Goal: Task Accomplishment & Management: Manage account settings

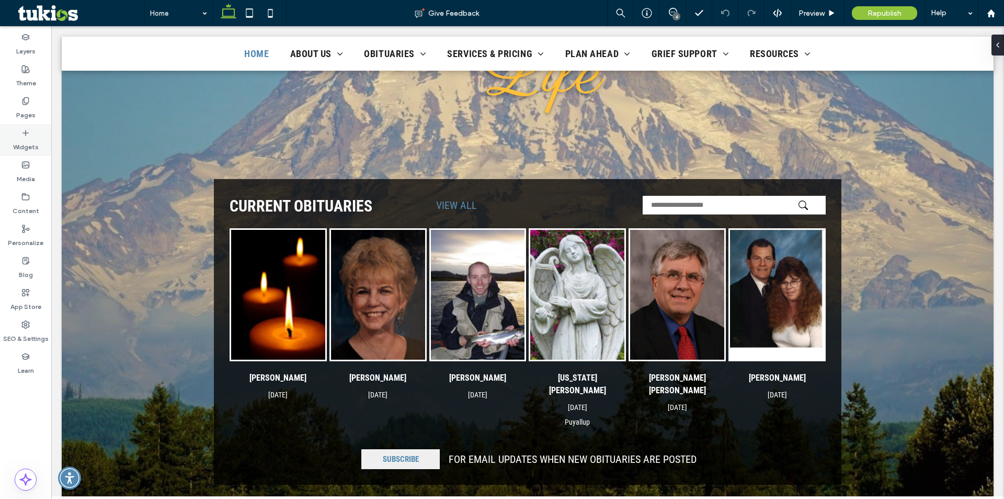
click at [32, 138] on label "Widgets" at bounding box center [26, 144] width 26 height 15
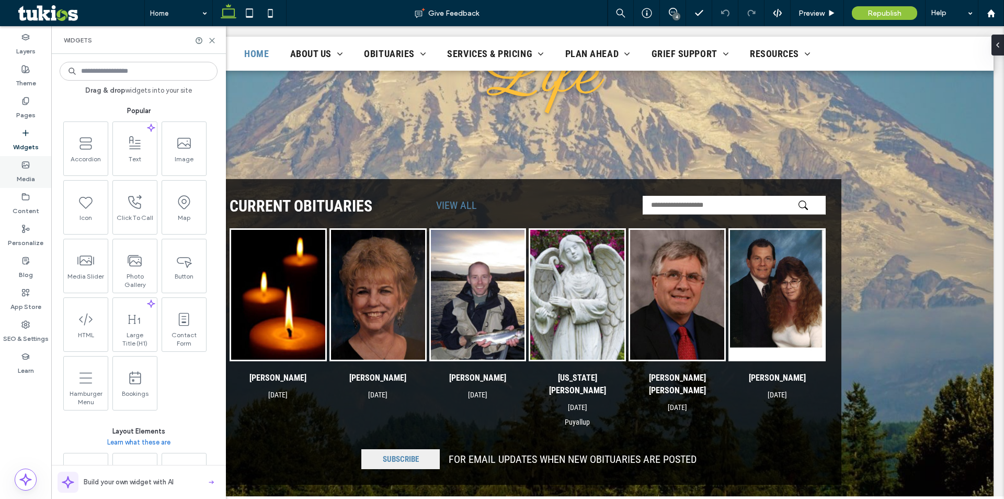
click at [31, 171] on label "Media" at bounding box center [26, 176] width 18 height 15
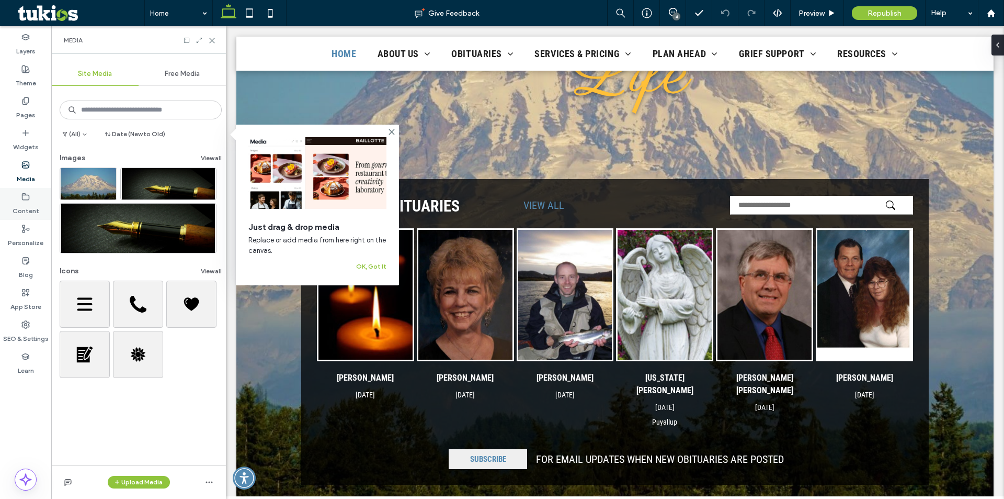
click at [22, 209] on label "Content" at bounding box center [26, 208] width 27 height 15
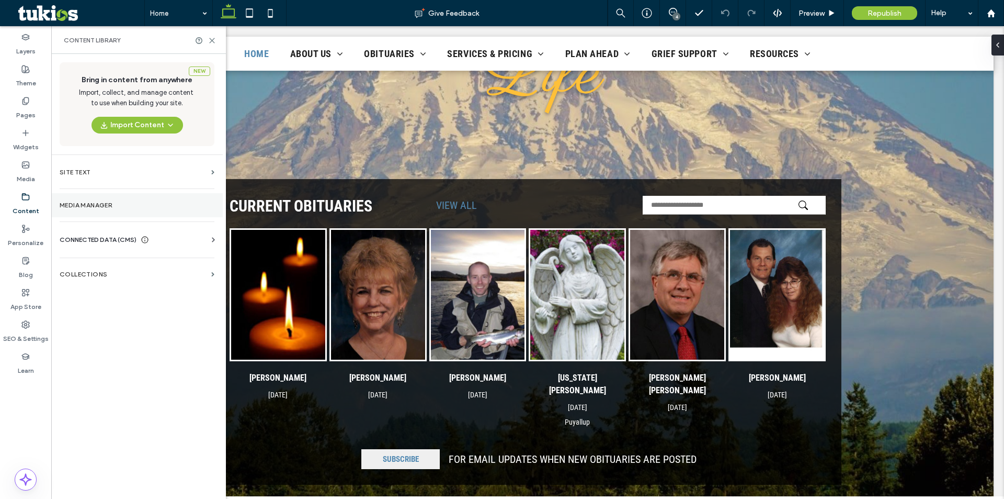
click at [142, 206] on label "Media Manager" at bounding box center [137, 204] width 155 height 7
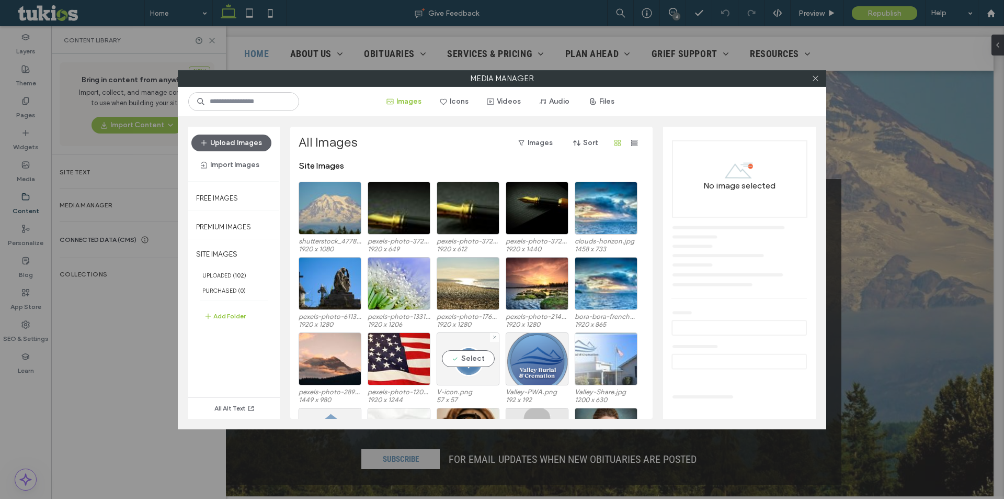
click at [469, 370] on div "Select" at bounding box center [468, 358] width 63 height 53
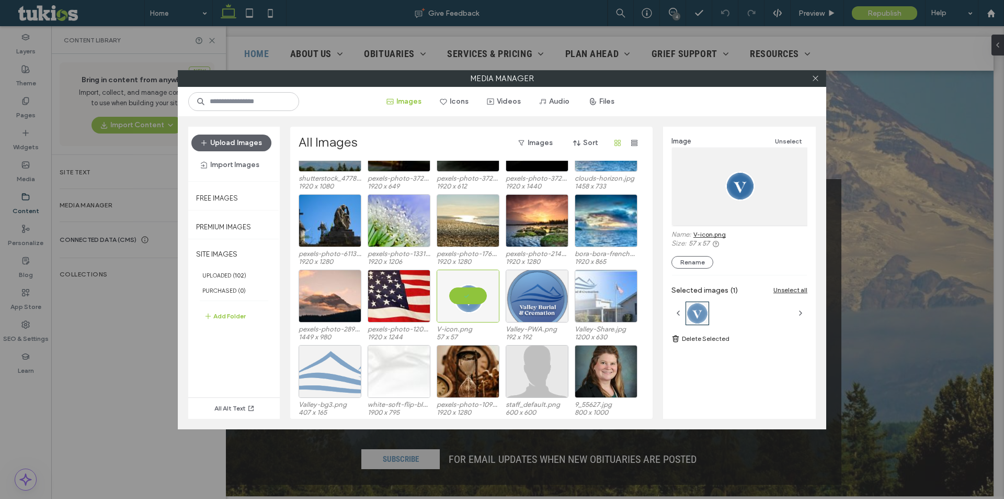
scroll to position [64, 0]
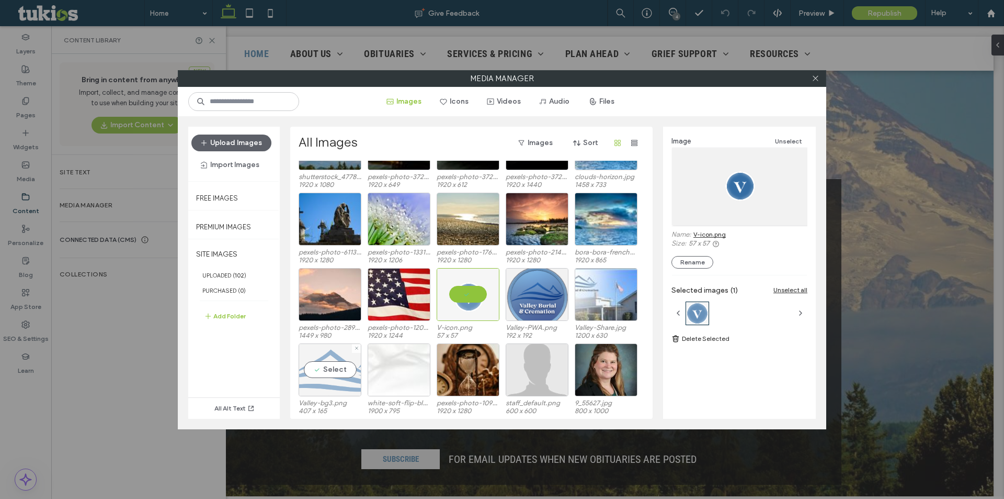
click at [331, 354] on div "Select" at bounding box center [330, 369] width 63 height 53
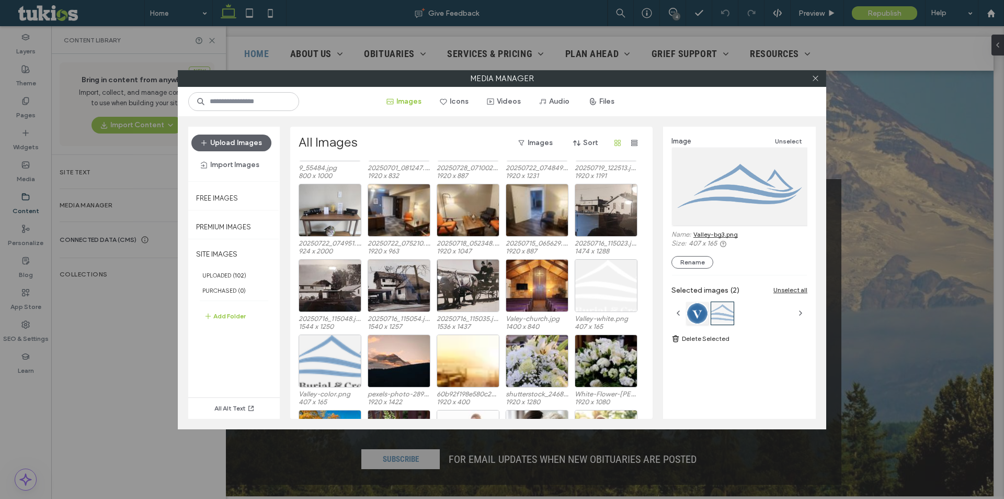
scroll to position [378, 0]
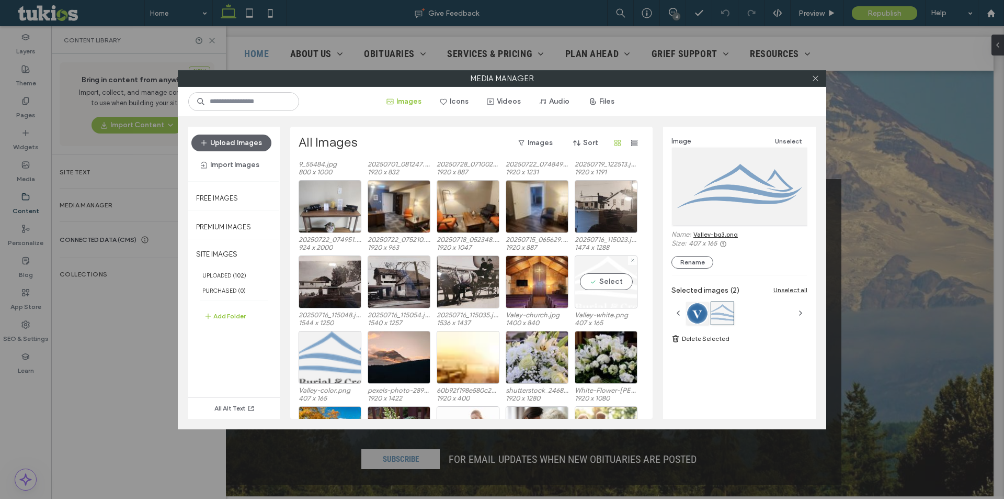
click at [604, 269] on div "Select" at bounding box center [606, 281] width 63 height 53
click at [334, 348] on div "Select" at bounding box center [330, 357] width 63 height 53
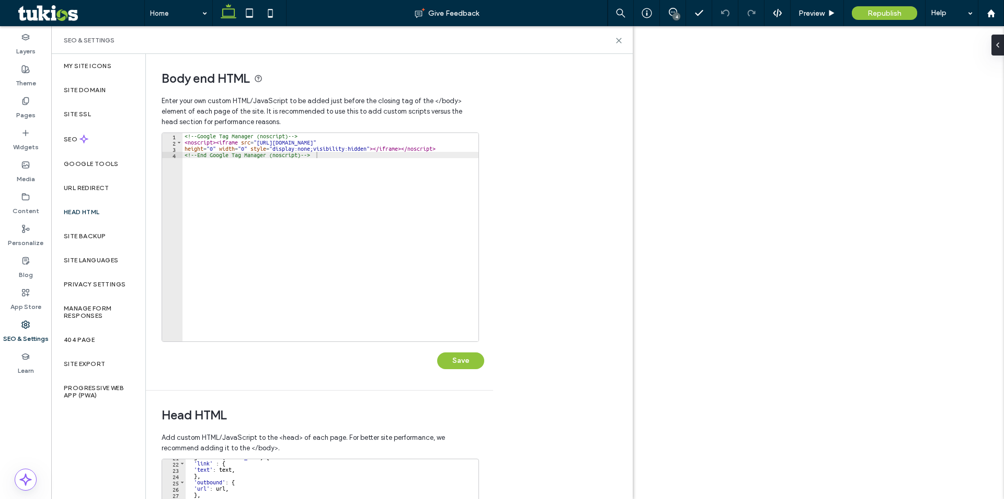
type textarea "*********"
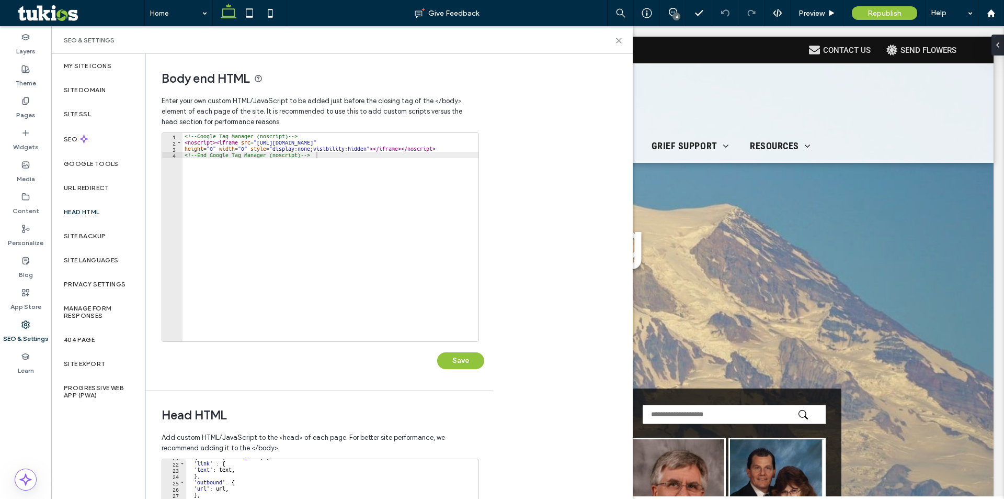
scroll to position [131, 0]
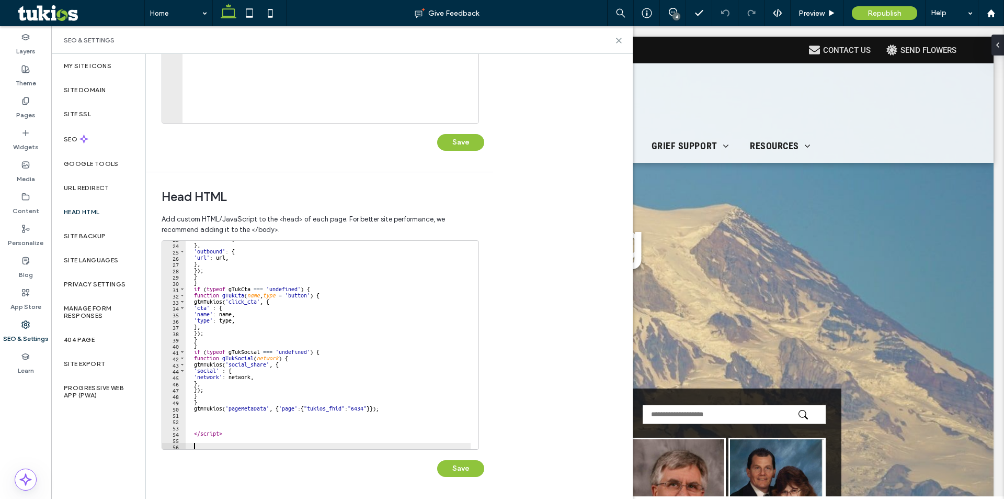
paste textarea "Cursor at row 56"
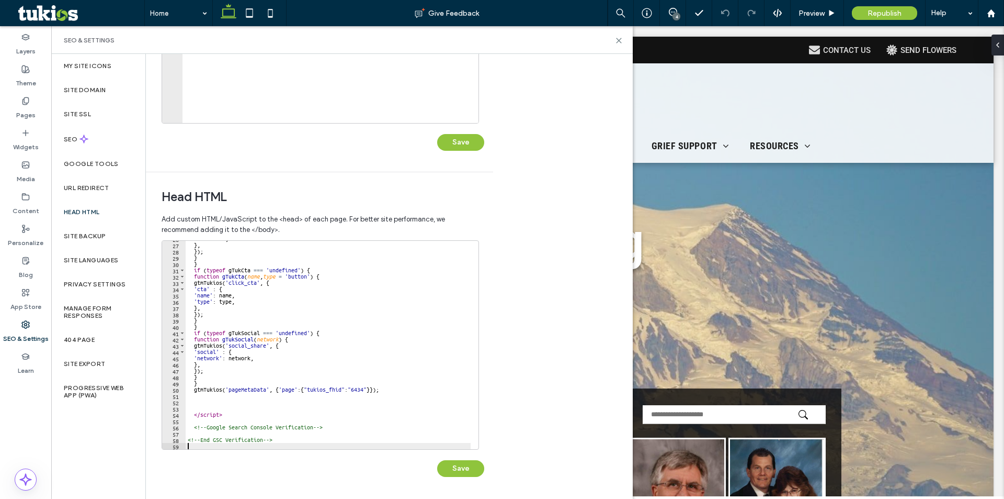
click at [232, 433] on div "'url' : url , } , }) ; } } if ( typeof gTukCta === 'undefined' ) { function gTu…" at bounding box center [328, 345] width 285 height 221
paste textarea "**********"
type textarea "**********"
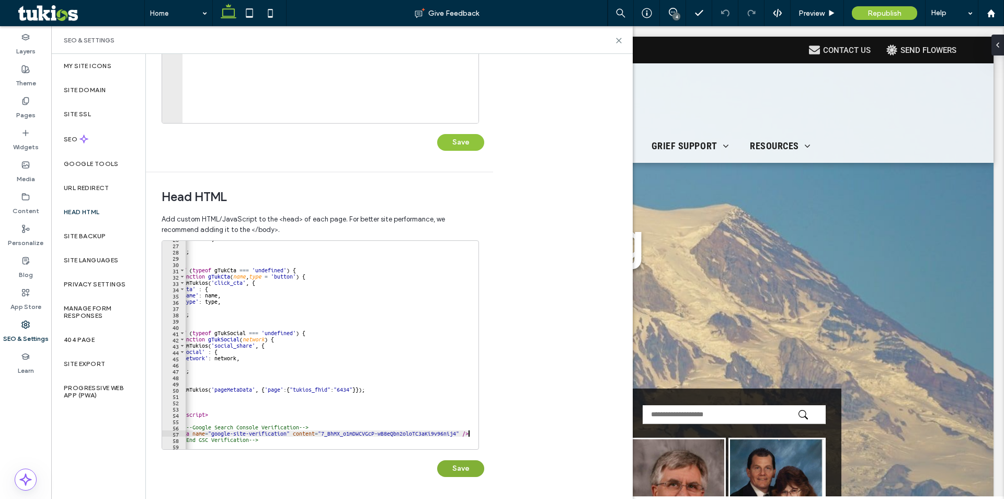
click at [467, 467] on button "Save" at bounding box center [460, 468] width 47 height 17
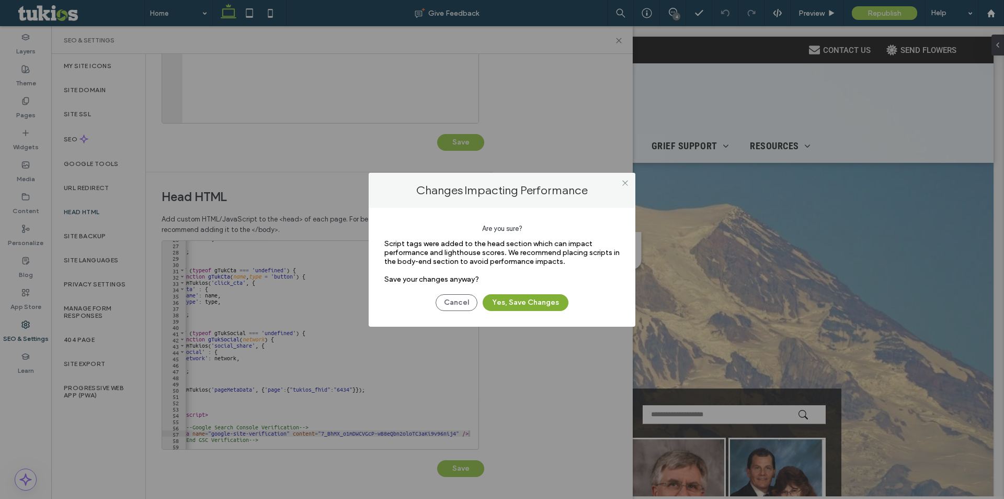
click at [527, 309] on button "Yes, Save Changes" at bounding box center [526, 302] width 86 height 17
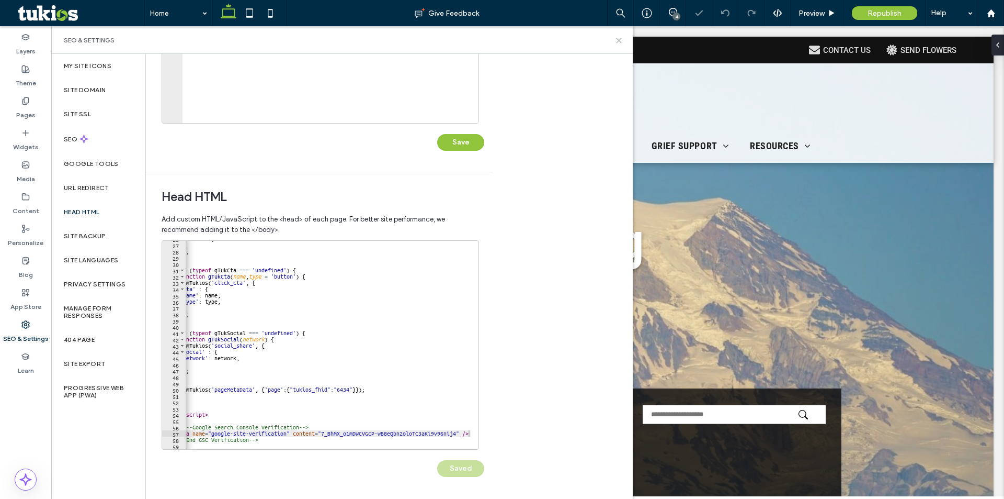
scroll to position [0, 0]
click at [620, 39] on use at bounding box center [619, 40] width 5 height 5
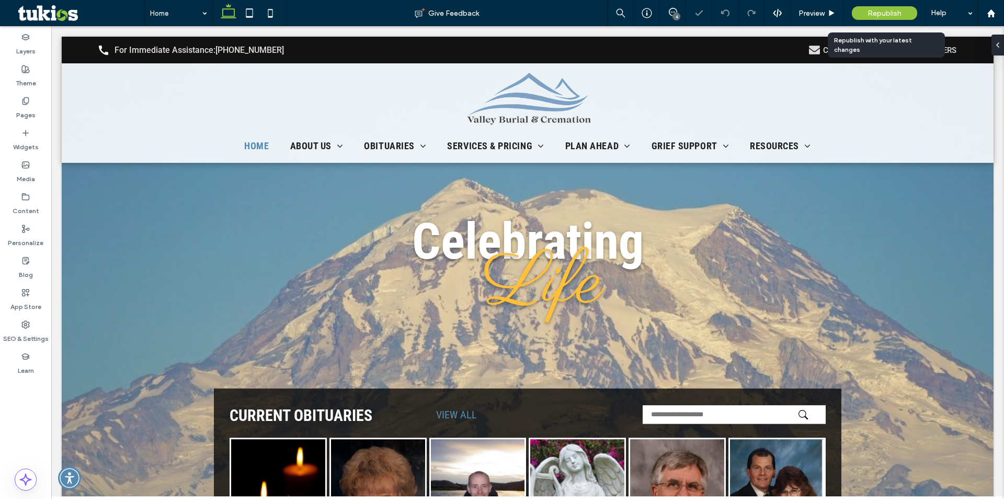
click at [881, 14] on span "Republish" at bounding box center [885, 13] width 34 height 9
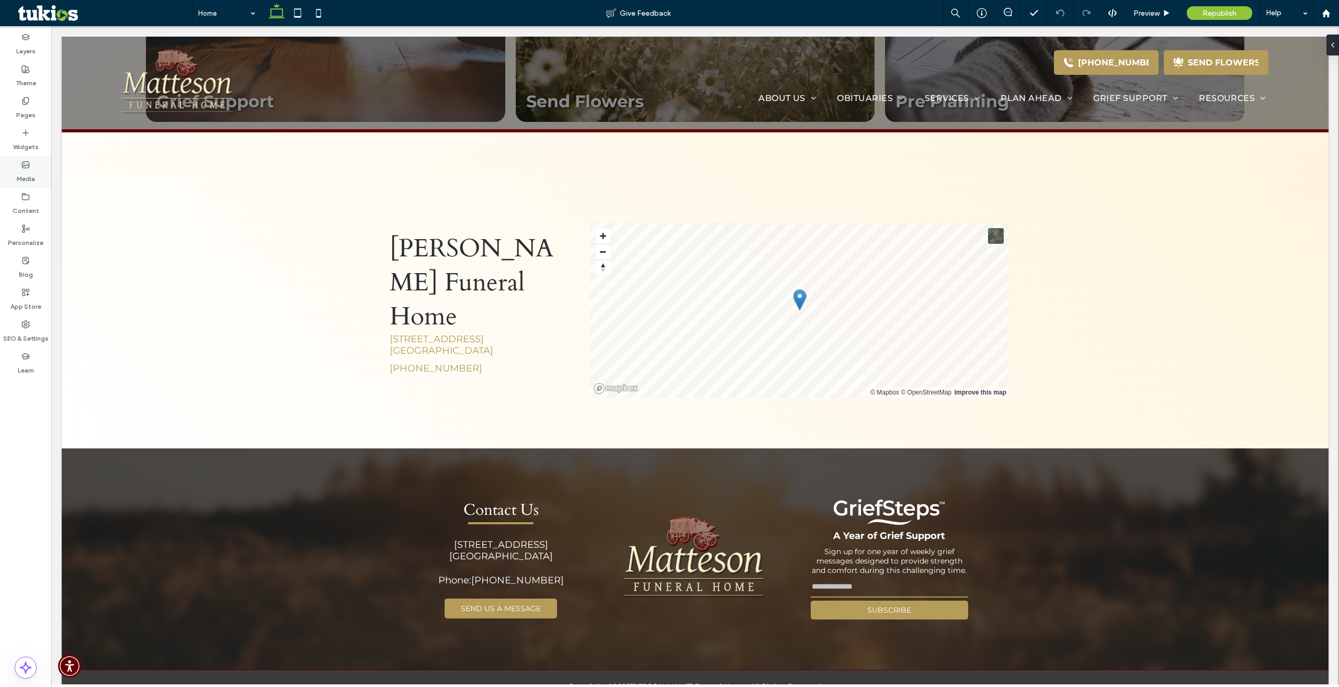
click at [28, 177] on label "Media" at bounding box center [26, 176] width 18 height 15
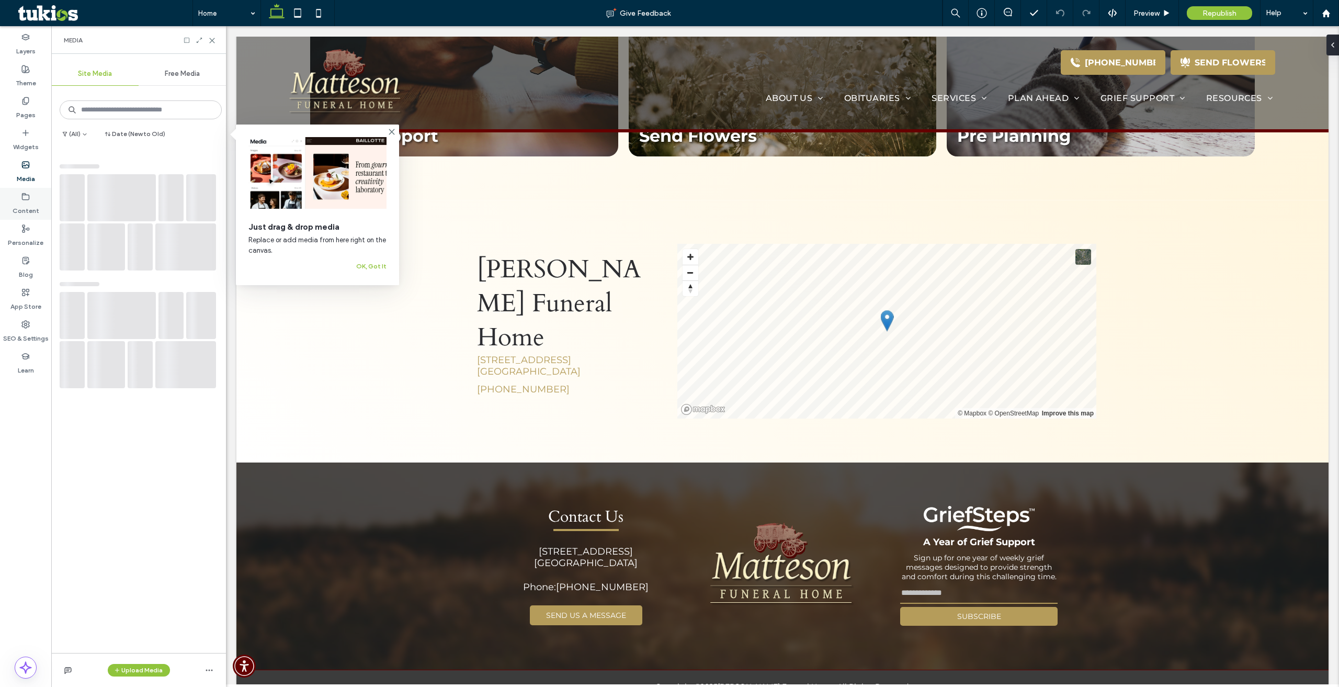
click at [17, 212] on label "Content" at bounding box center [26, 208] width 27 height 15
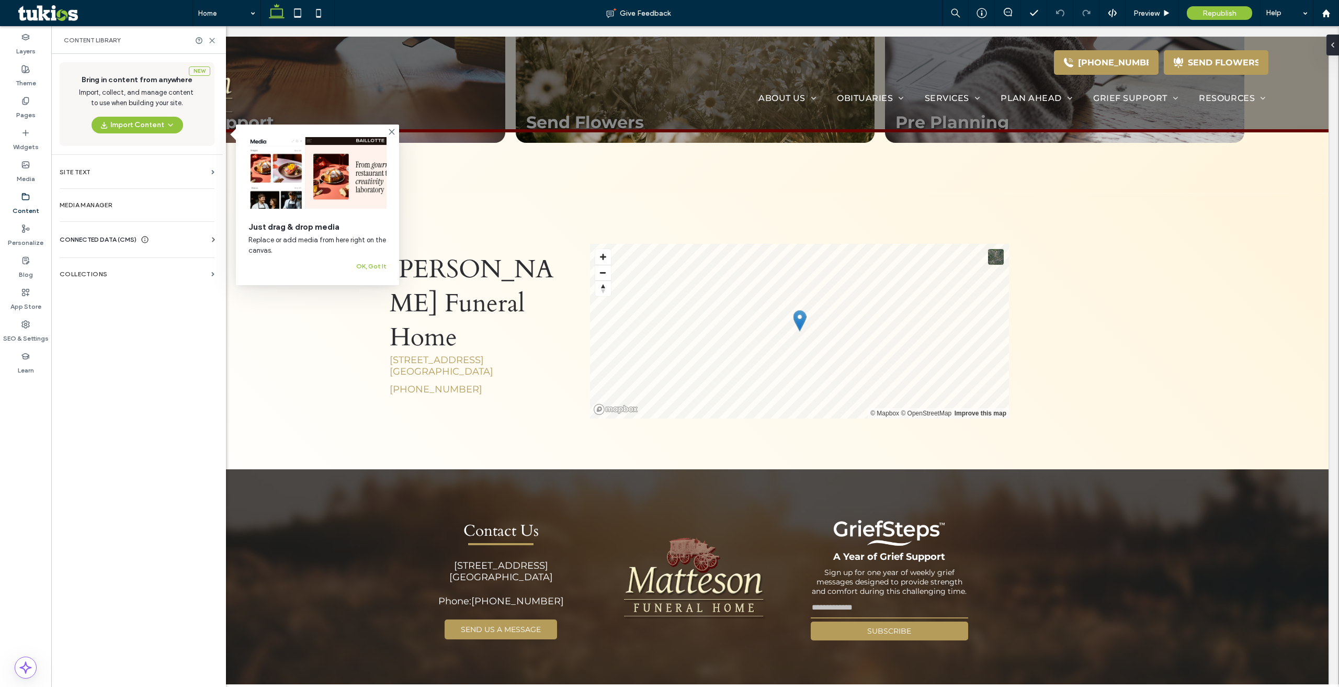
scroll to position [1493, 0]
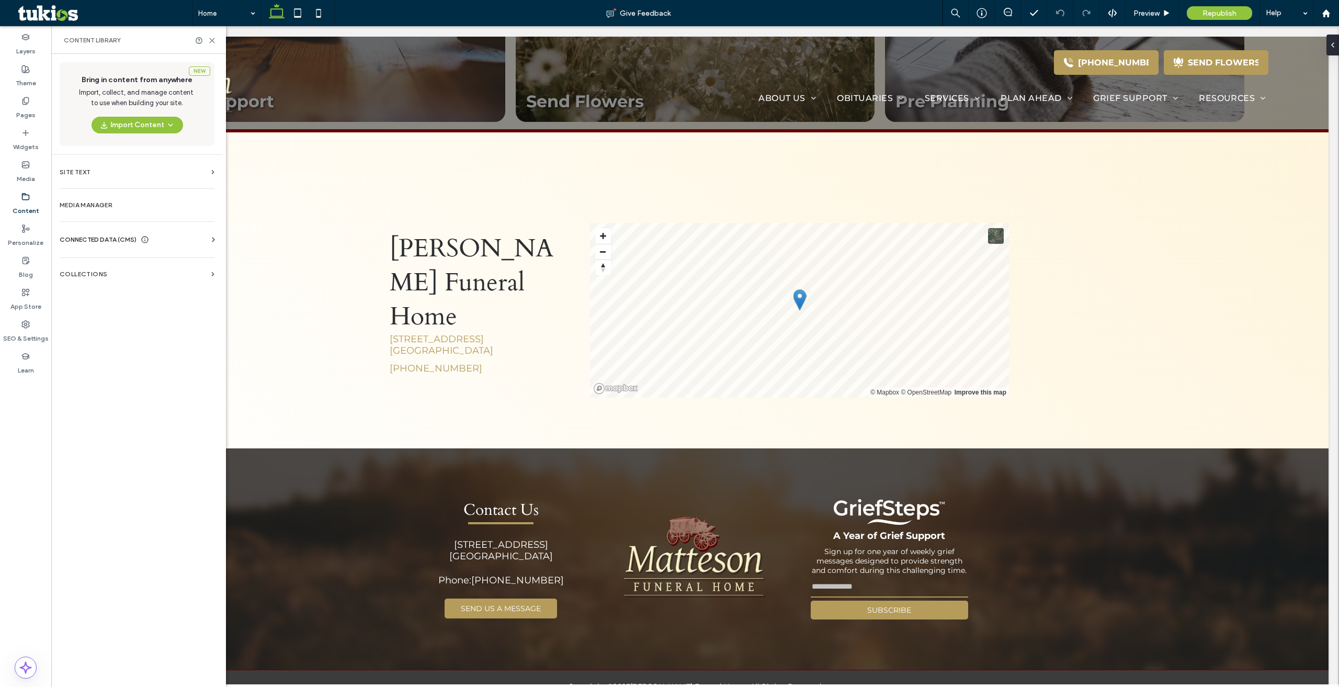
click at [93, 212] on section "Media Manager" at bounding box center [137, 205] width 172 height 24
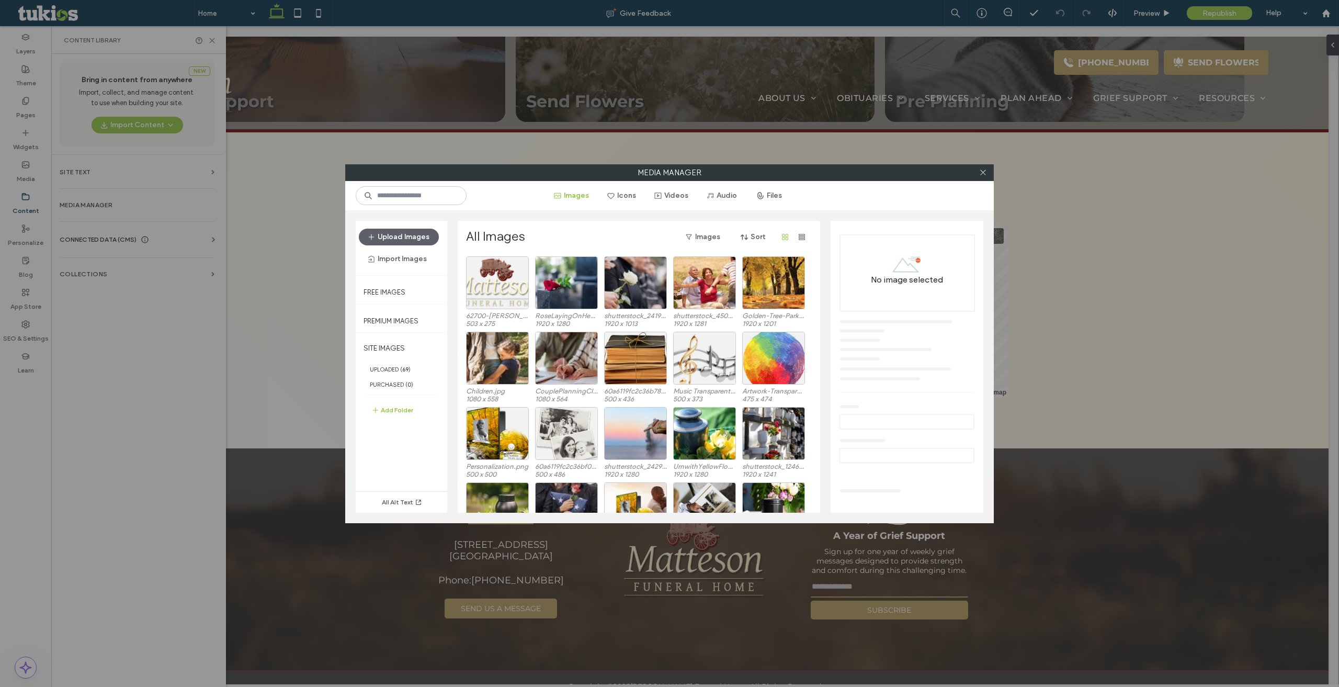
scroll to position [284, 0]
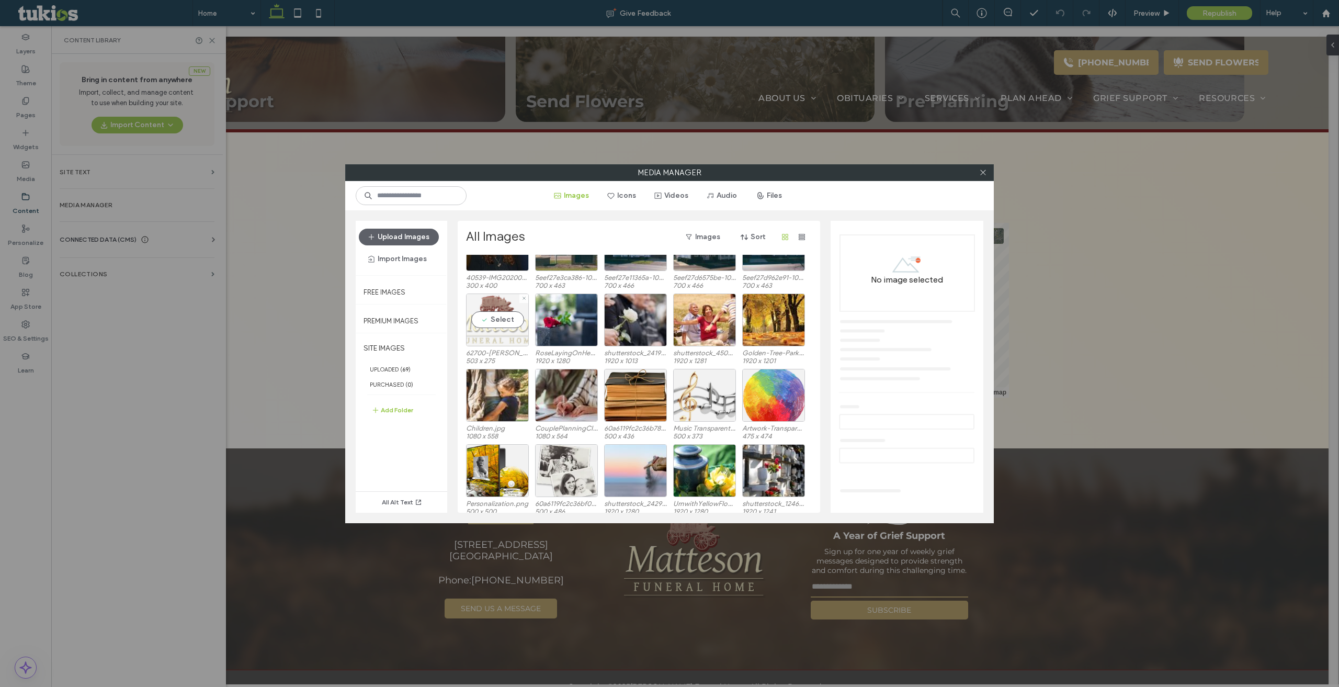
click at [486, 319] on div "Select" at bounding box center [497, 319] width 63 height 53
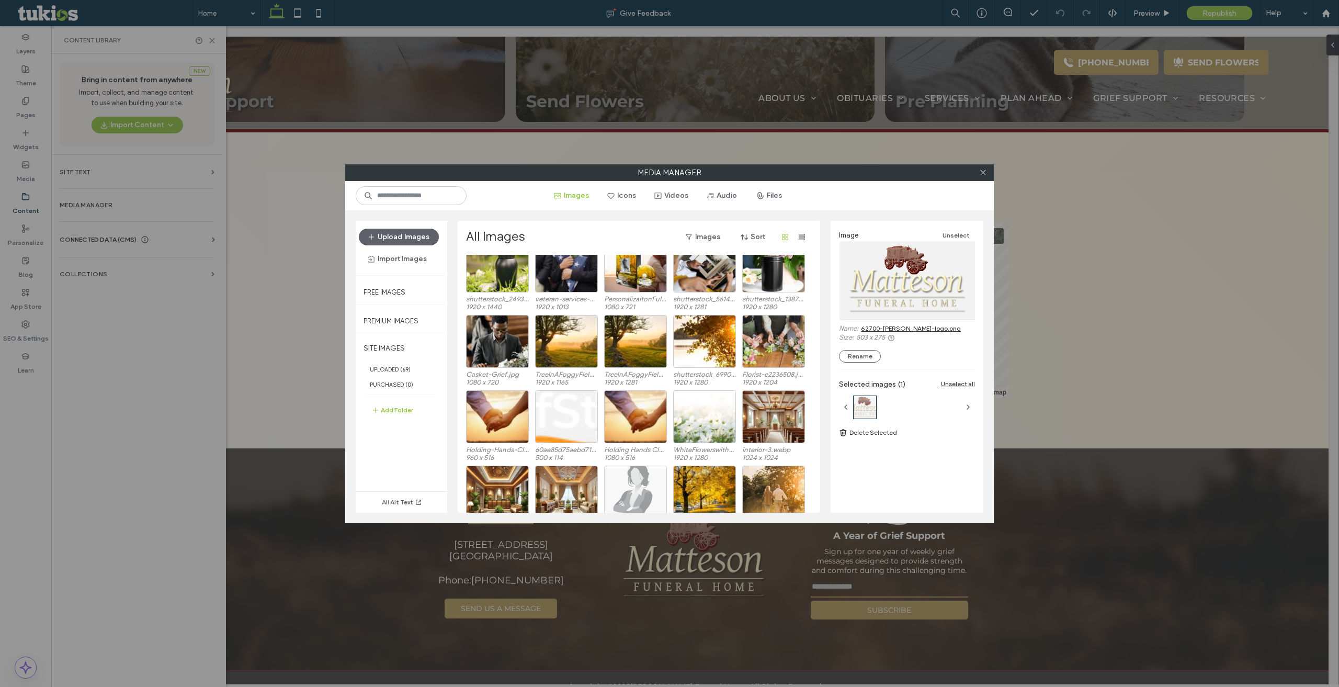
scroll to position [197, 0]
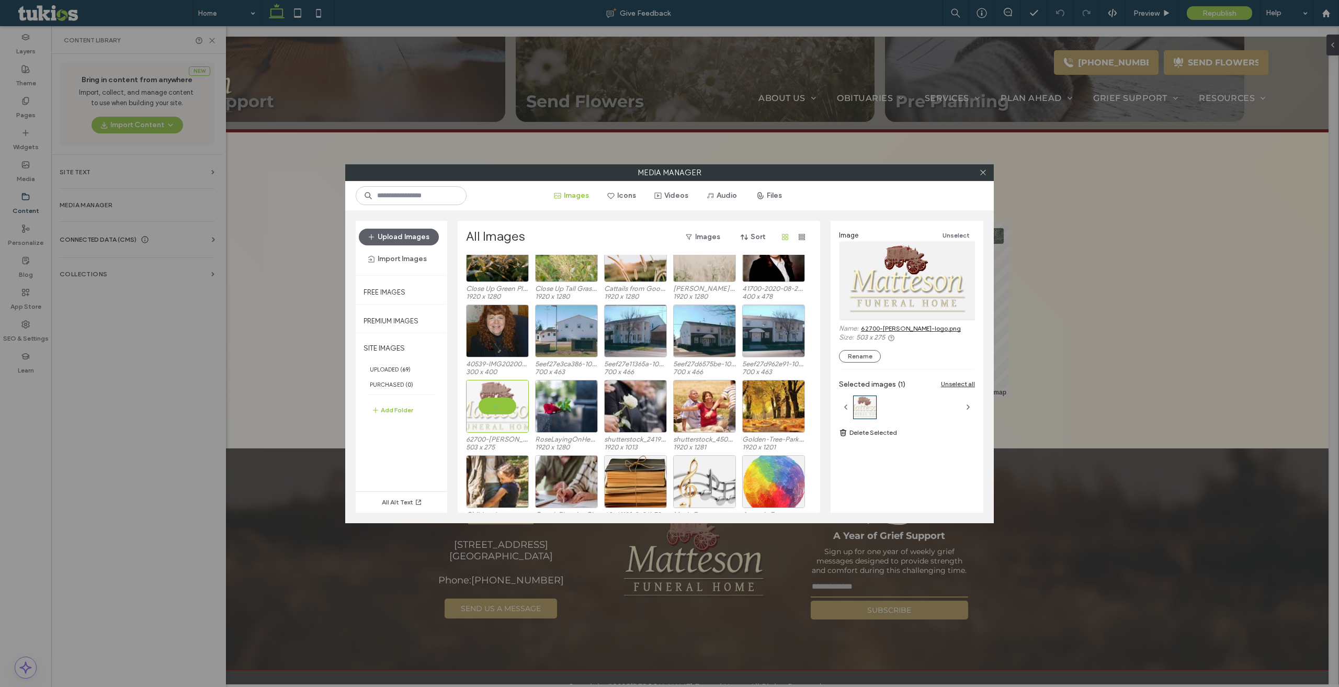
click at [833, 121] on div "Media Manager Images Icons Videos Audio Files Upload Images Import Images Free …" at bounding box center [669, 343] width 1339 height 687
click at [981, 176] on icon at bounding box center [983, 172] width 8 height 8
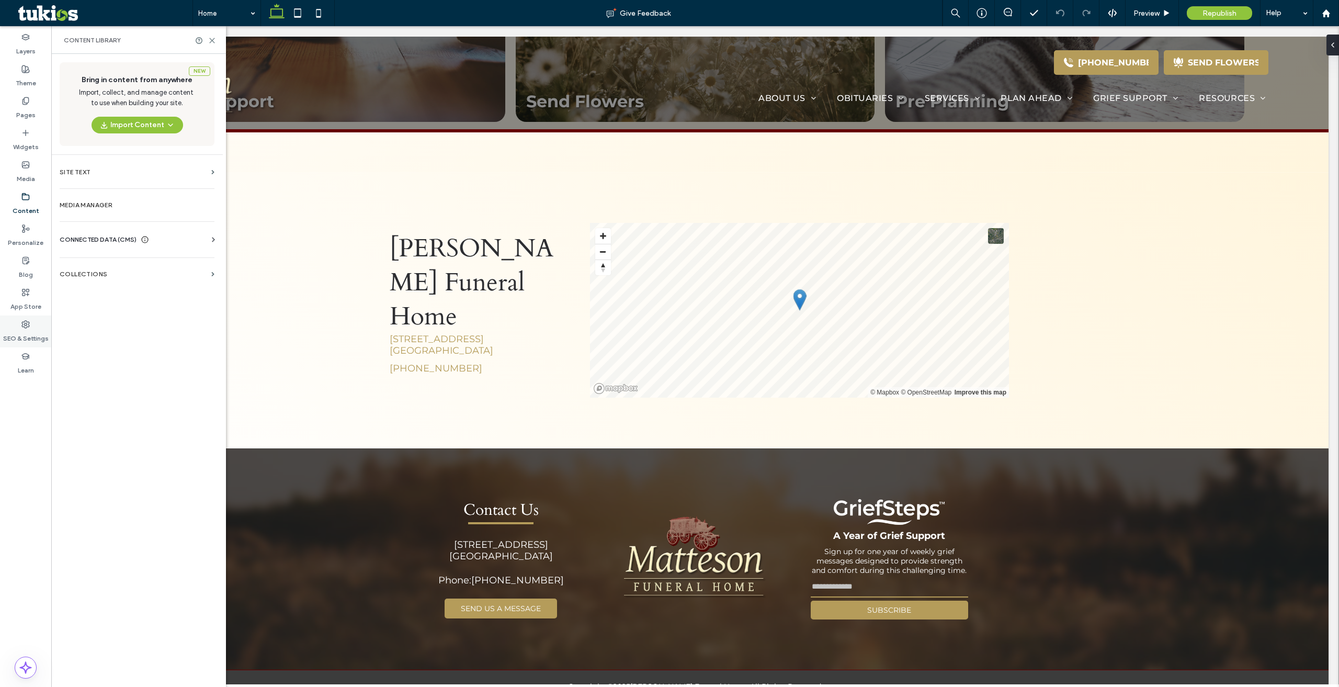
click at [35, 333] on label "SEO & Settings" at bounding box center [26, 336] width 46 height 15
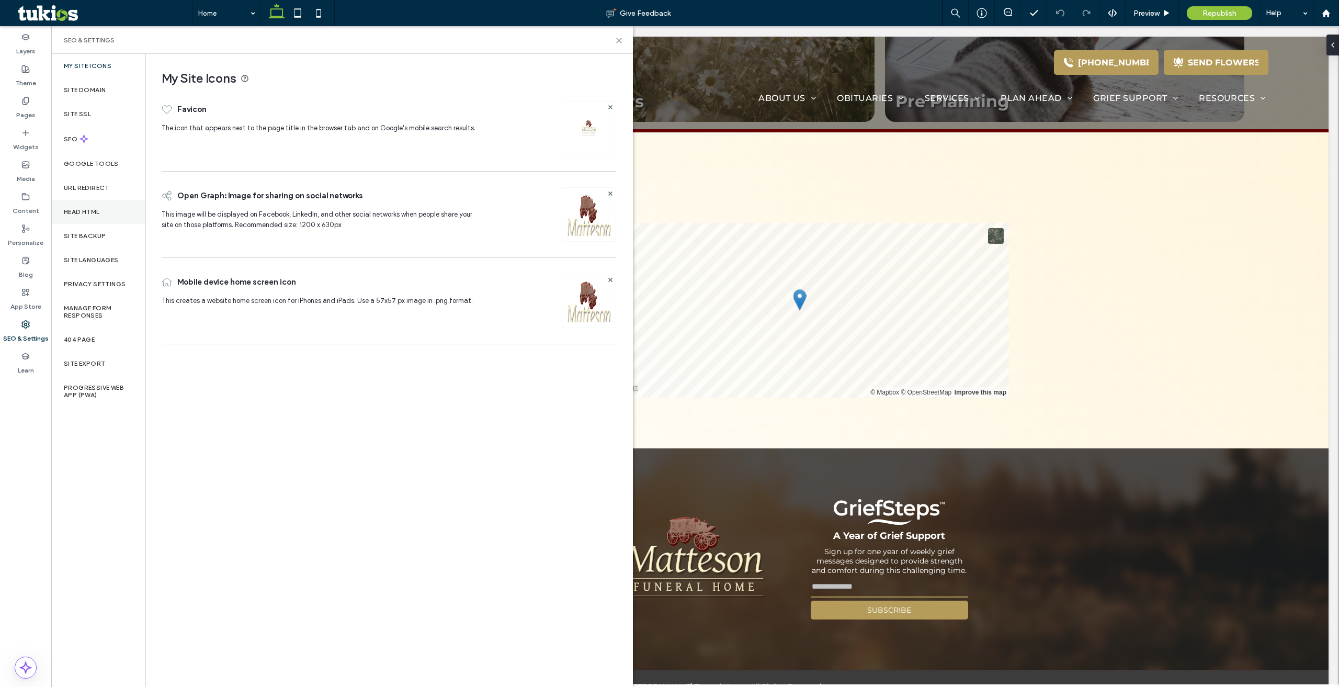
click at [100, 220] on div "Head HTML" at bounding box center [98, 212] width 94 height 24
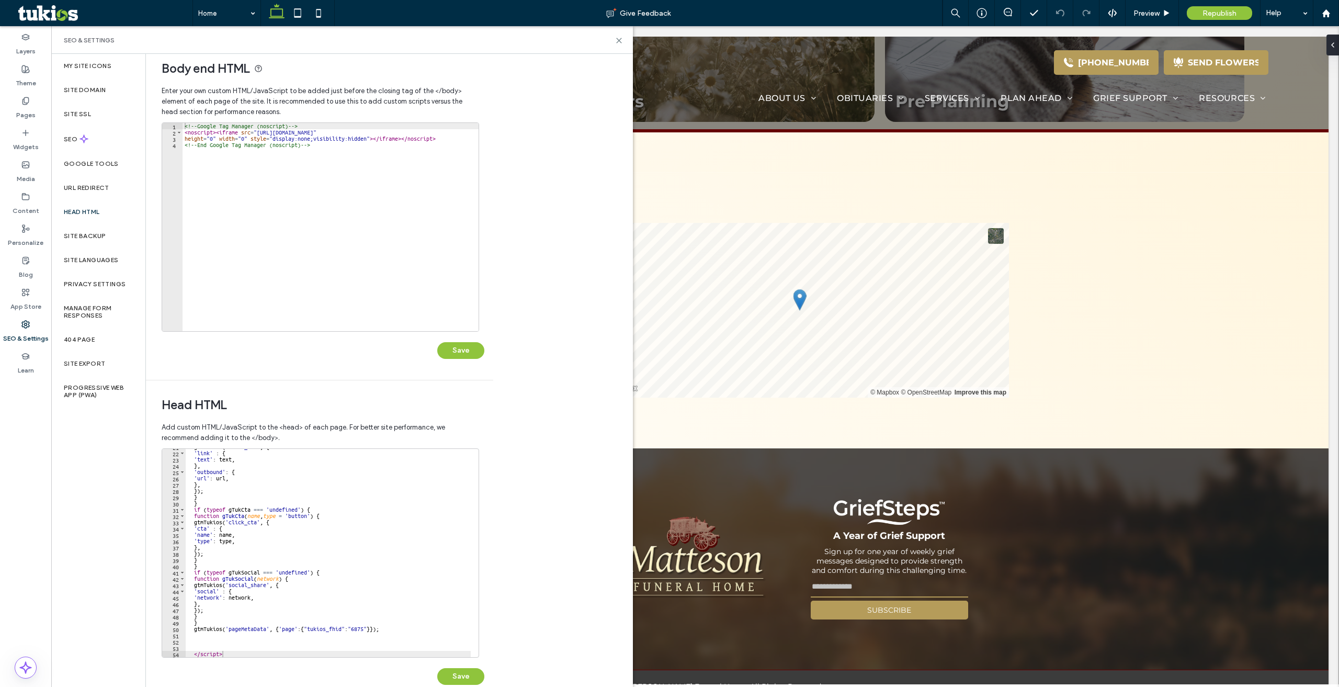
scroll to position [30, 0]
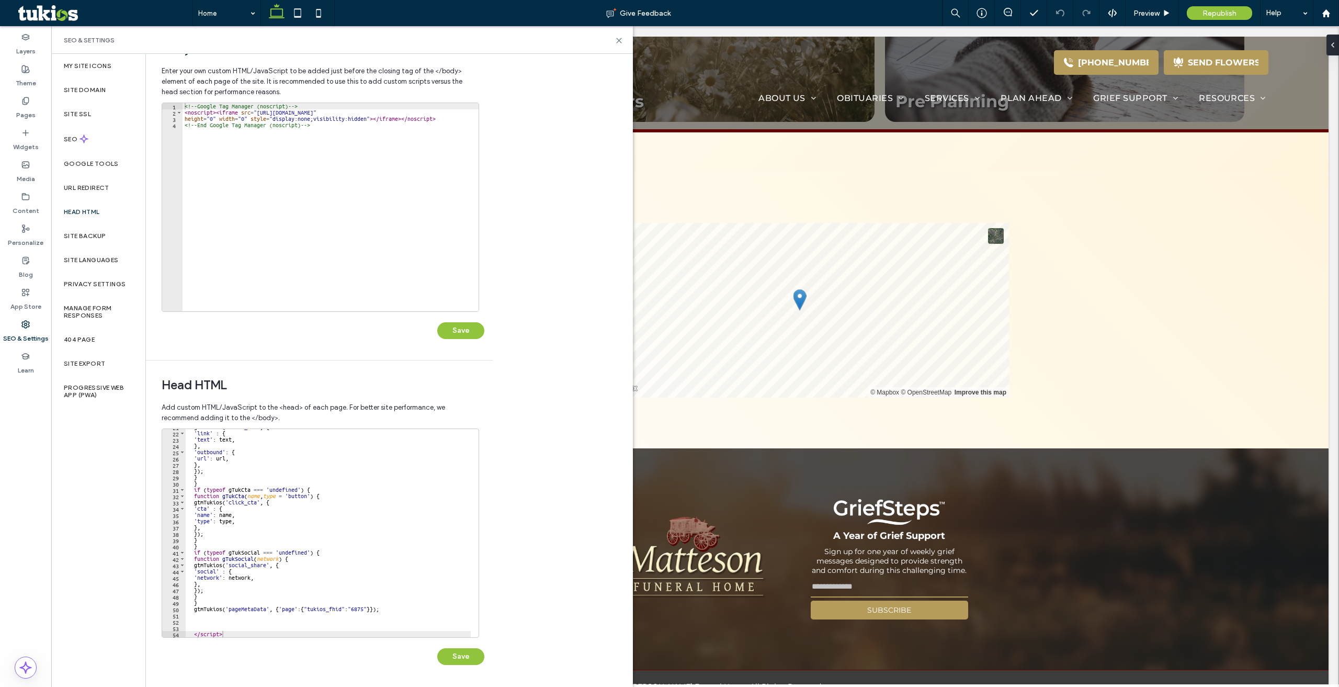
type textarea "*********"
click at [269, 635] on div "gtmTukios ( 'click_url' , { 'link' : { 'text' : text , } , 'outbound' : { 'url'…" at bounding box center [328, 534] width 285 height 221
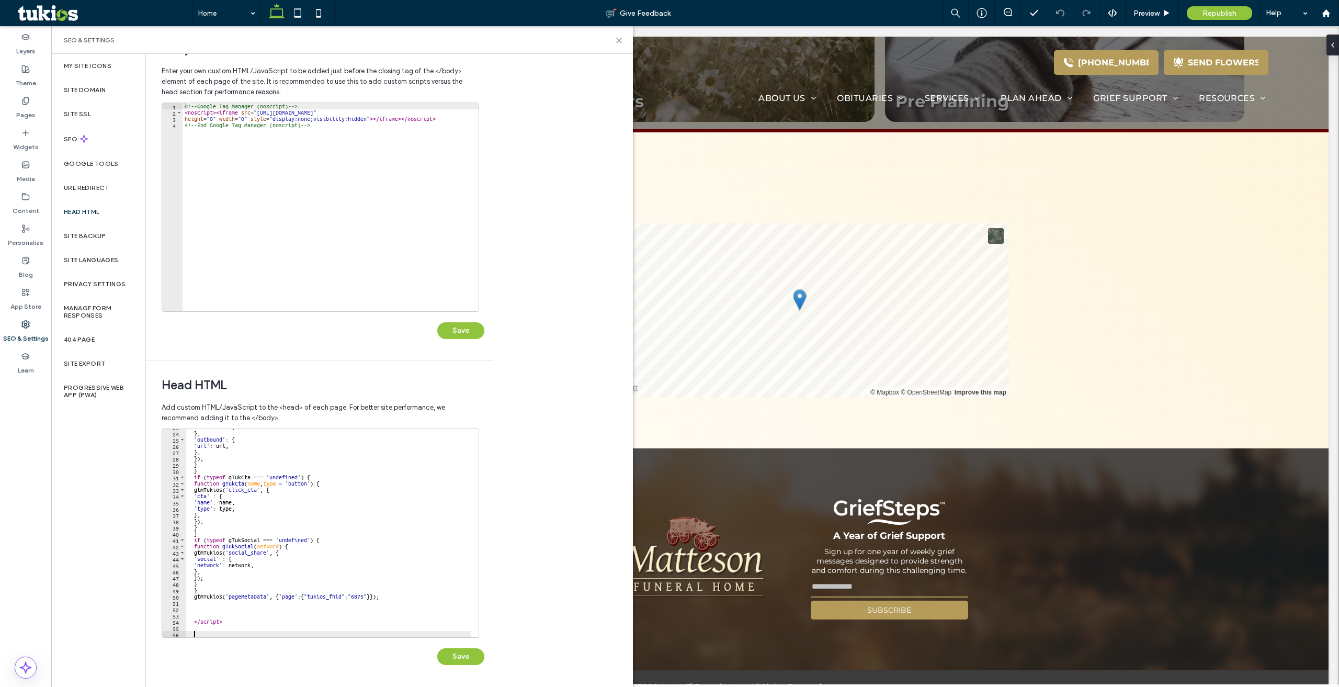
paste textarea "Cursor at row 56"
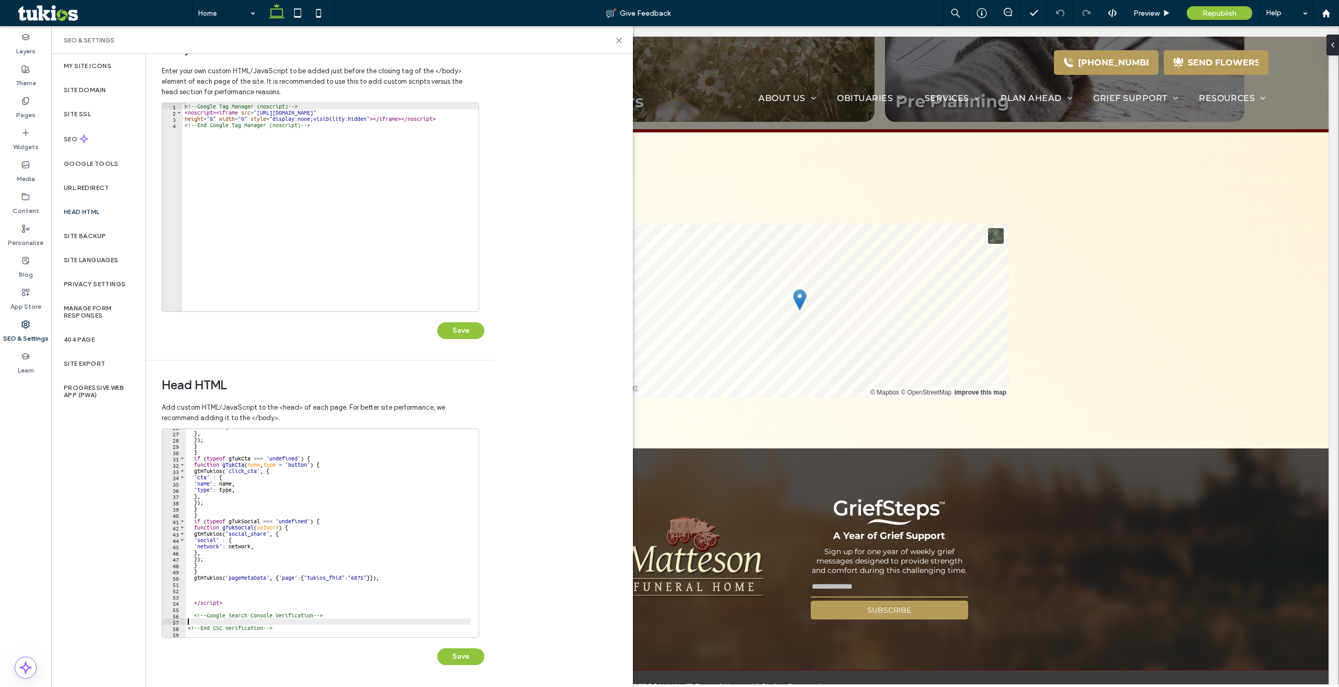
click at [274, 622] on div "'url' : url , } , }) ; } } if ( typeof gTukCta === 'undefined' ) { function gTu…" at bounding box center [328, 534] width 285 height 221
paste textarea "**********"
type textarea "**********"
click at [451, 654] on button "Save" at bounding box center [460, 656] width 47 height 17
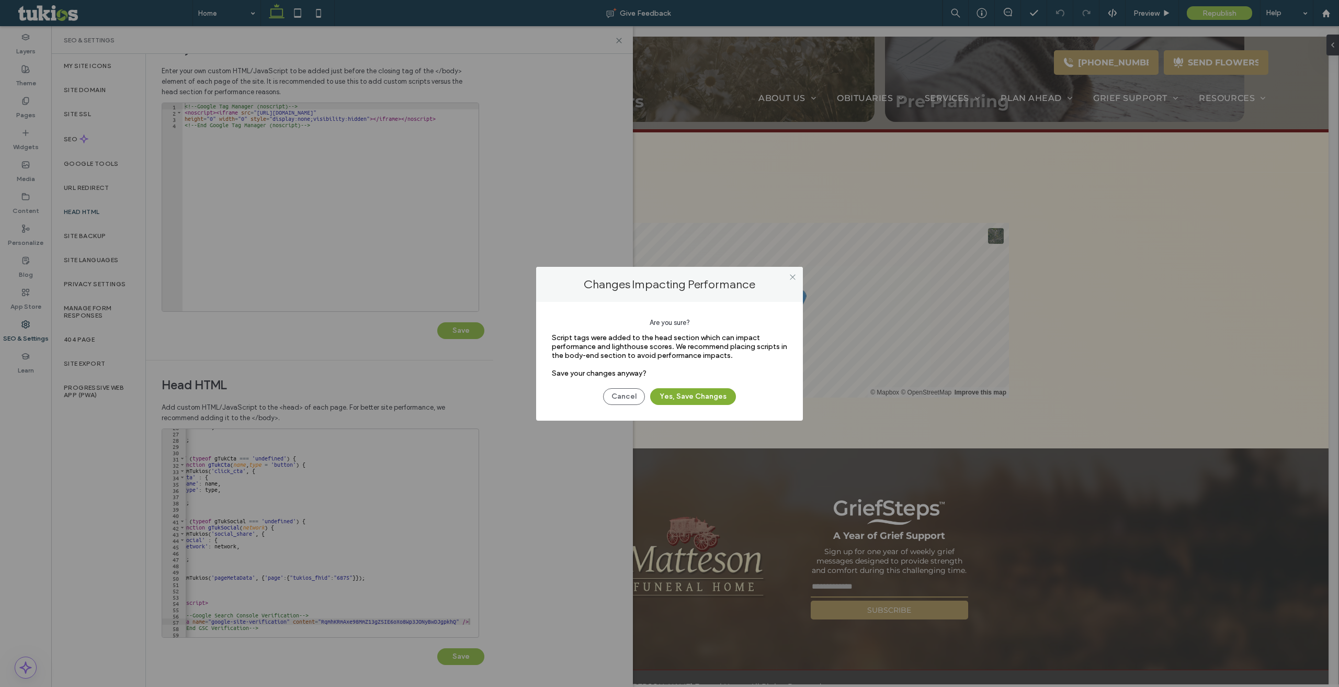
click at [700, 402] on button "Yes, Save Changes" at bounding box center [693, 396] width 86 height 17
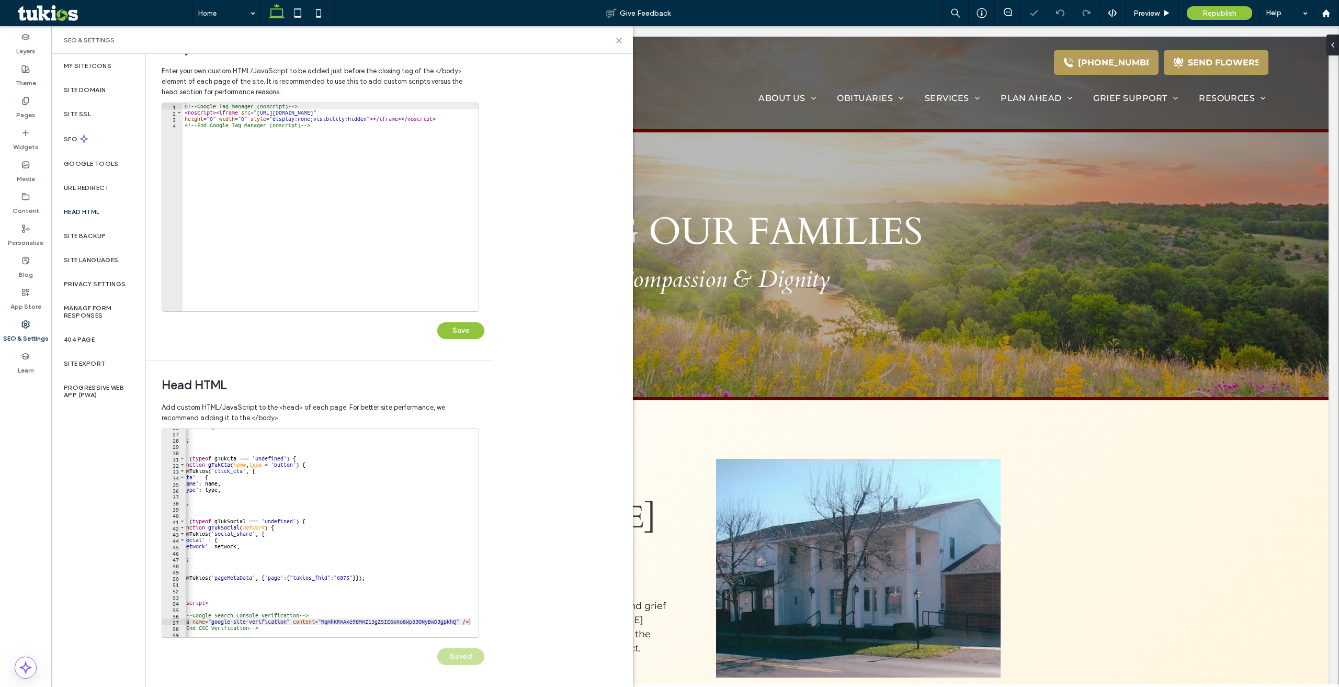
scroll to position [0, 0]
drag, startPoint x: 620, startPoint y: 40, endPoint x: 1039, endPoint y: 9, distance: 420.1
click at [620, 40] on icon at bounding box center [619, 41] width 8 height 8
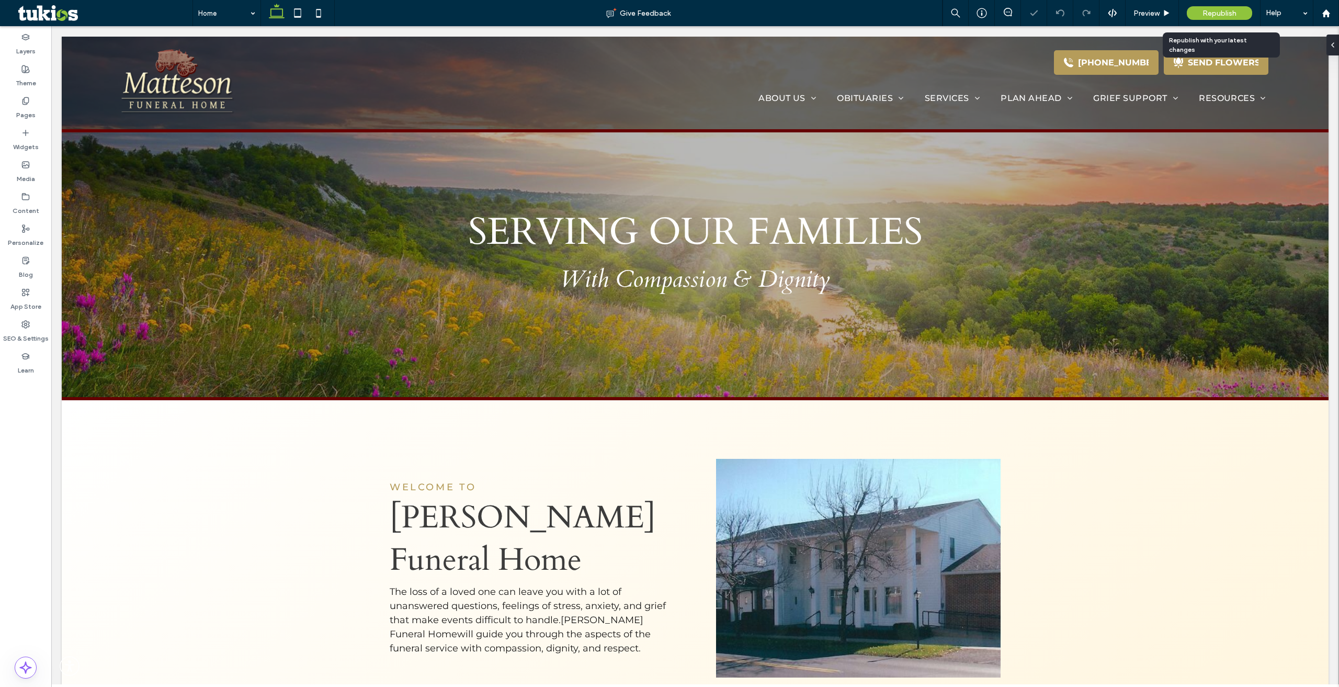
click at [1209, 14] on span "Republish" at bounding box center [1220, 13] width 34 height 9
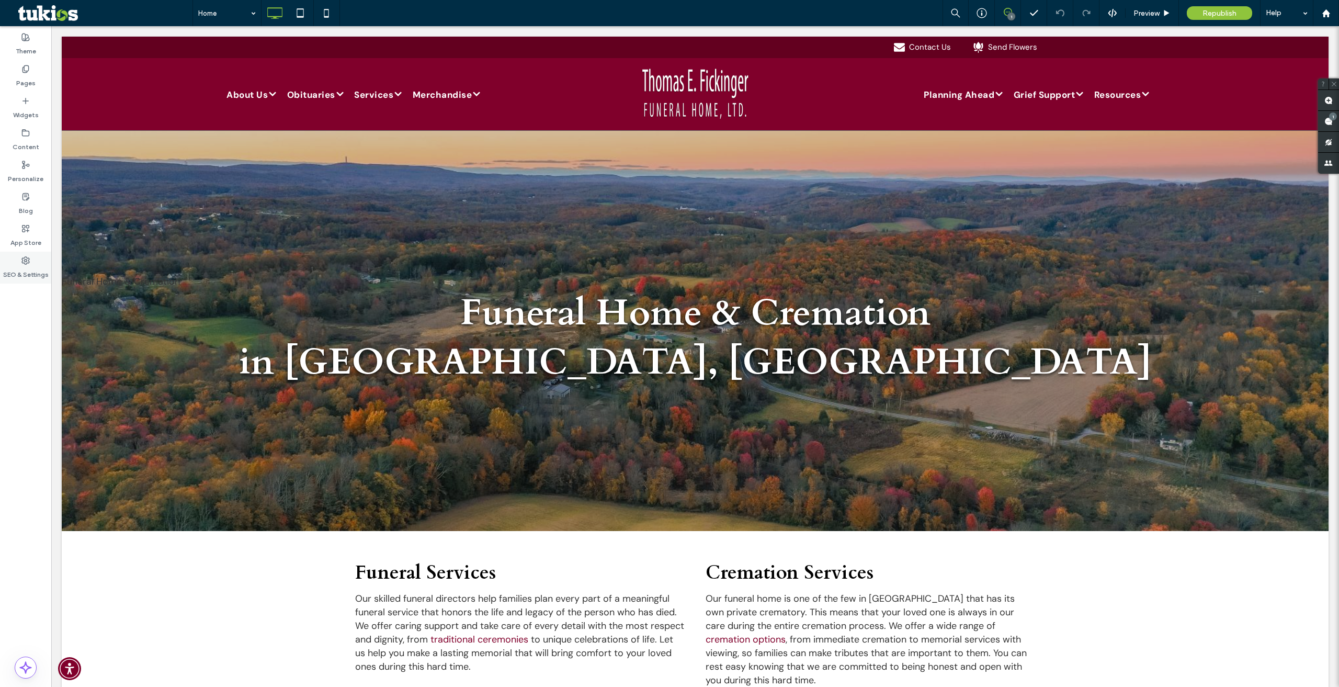
click at [28, 274] on label "SEO & Settings" at bounding box center [26, 272] width 46 height 15
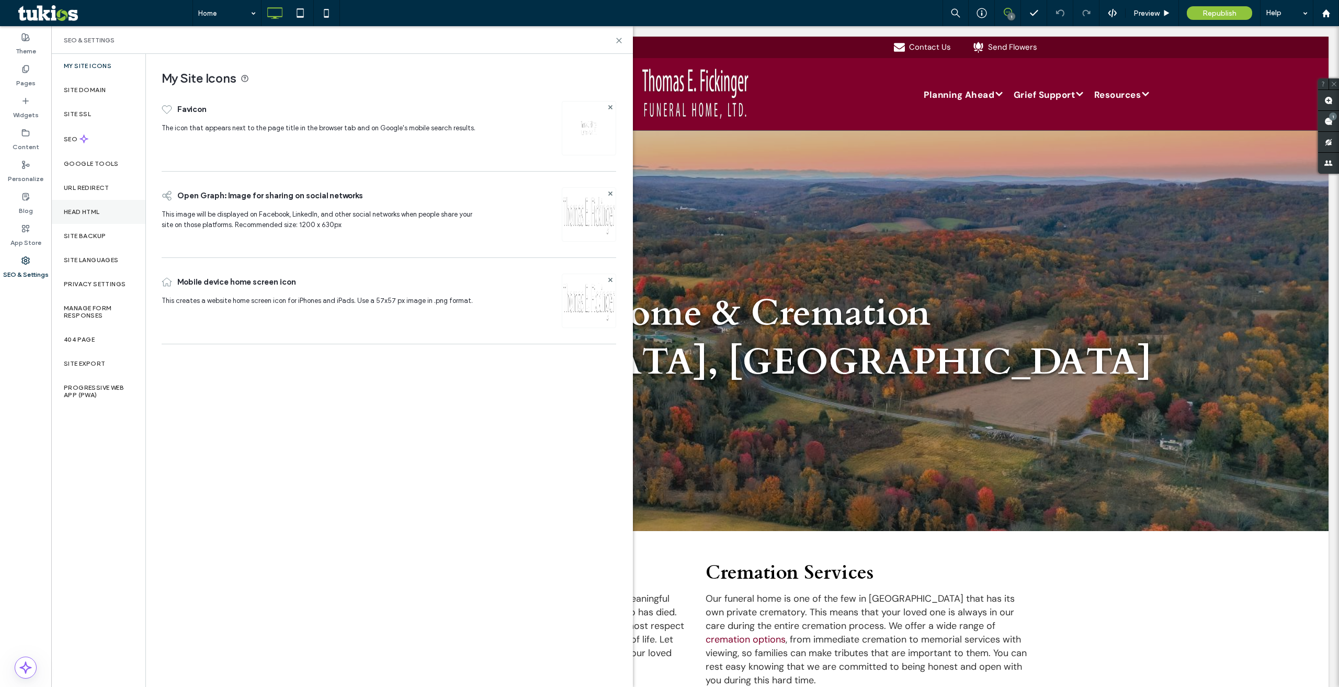
click at [96, 220] on div "Head HTML" at bounding box center [98, 212] width 94 height 24
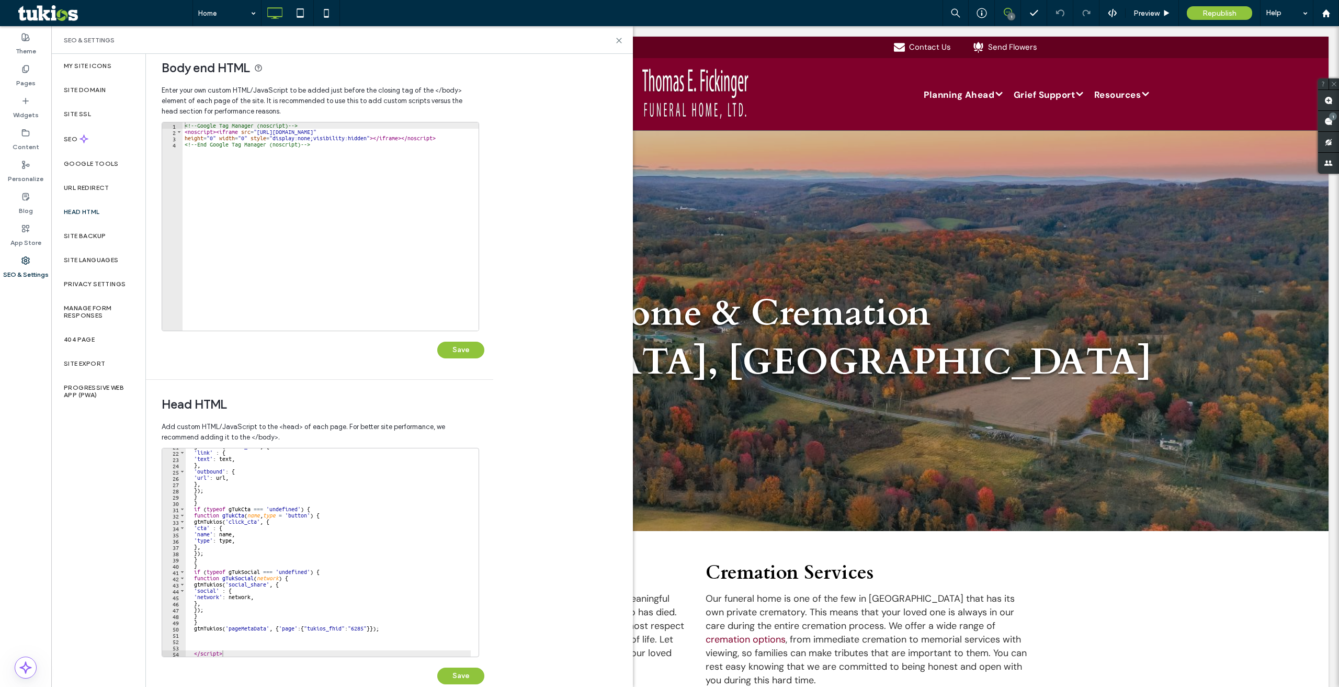
scroll to position [30, 0]
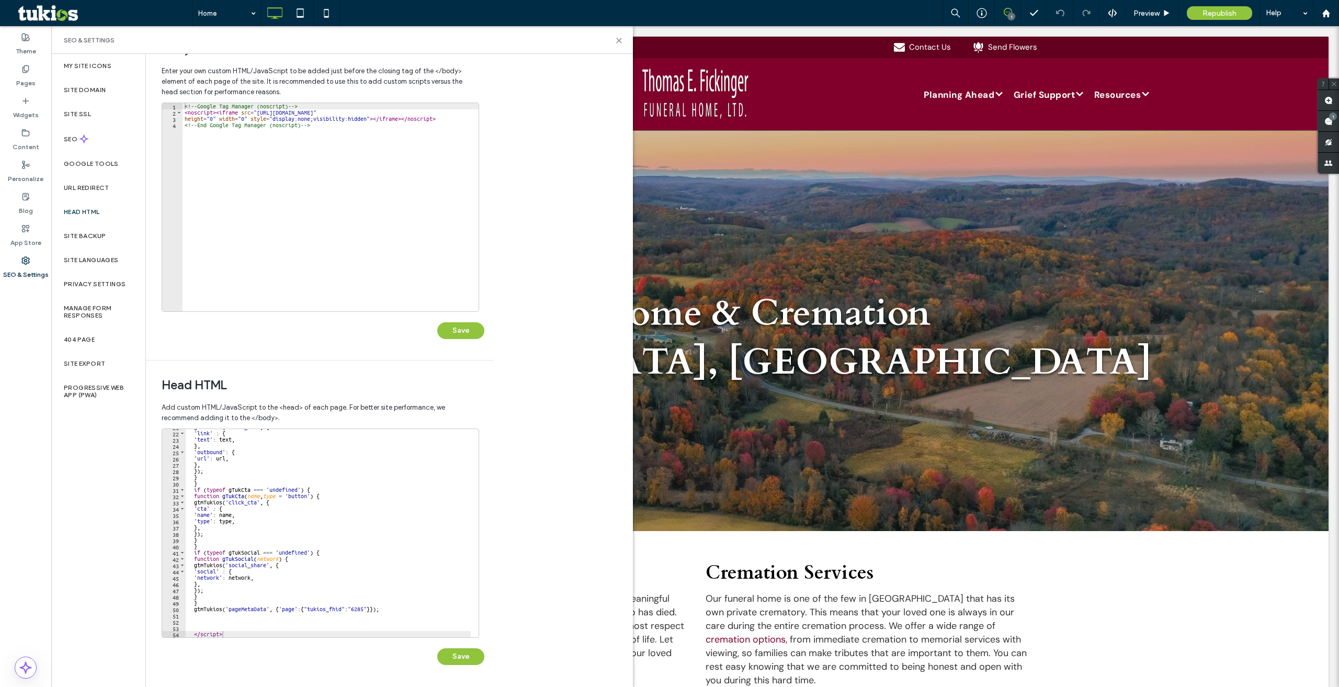
type textarea "*********"
click at [241, 633] on div "gtmTukios ( 'click_url' , { 'link' : { 'text' : text , } , 'outbound' : { 'url'…" at bounding box center [328, 534] width 285 height 221
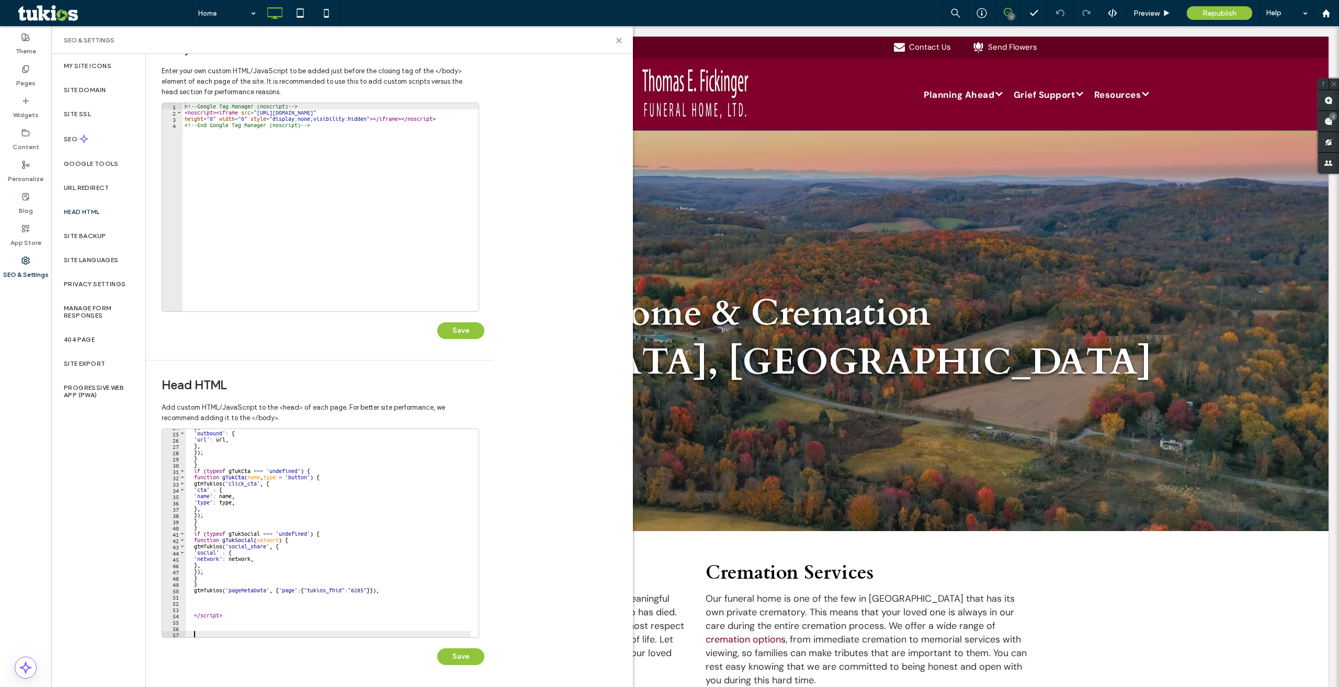
scroll to position [150, 0]
paste textarea "Cursor at row 57"
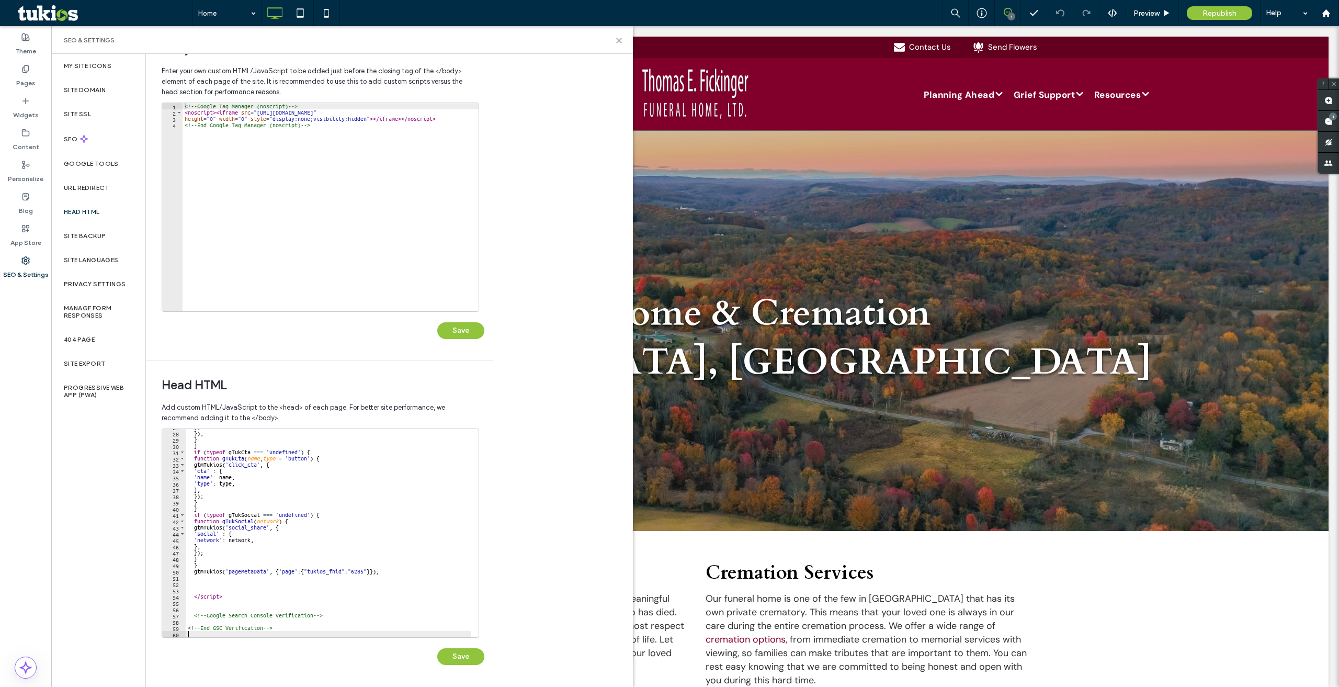
click at [298, 618] on div "} , }) ; } } if ( typeof gTukCta === 'undefined' ) { function gTukCta ( name , …" at bounding box center [328, 534] width 285 height 221
type textarea "**********"
click at [308, 624] on div "} , }) ; } } if ( typeof gTukCta === 'undefined' ) { function gTukCta ( name , …" at bounding box center [328, 534] width 285 height 221
paste textarea "**********"
type textarea "**********"
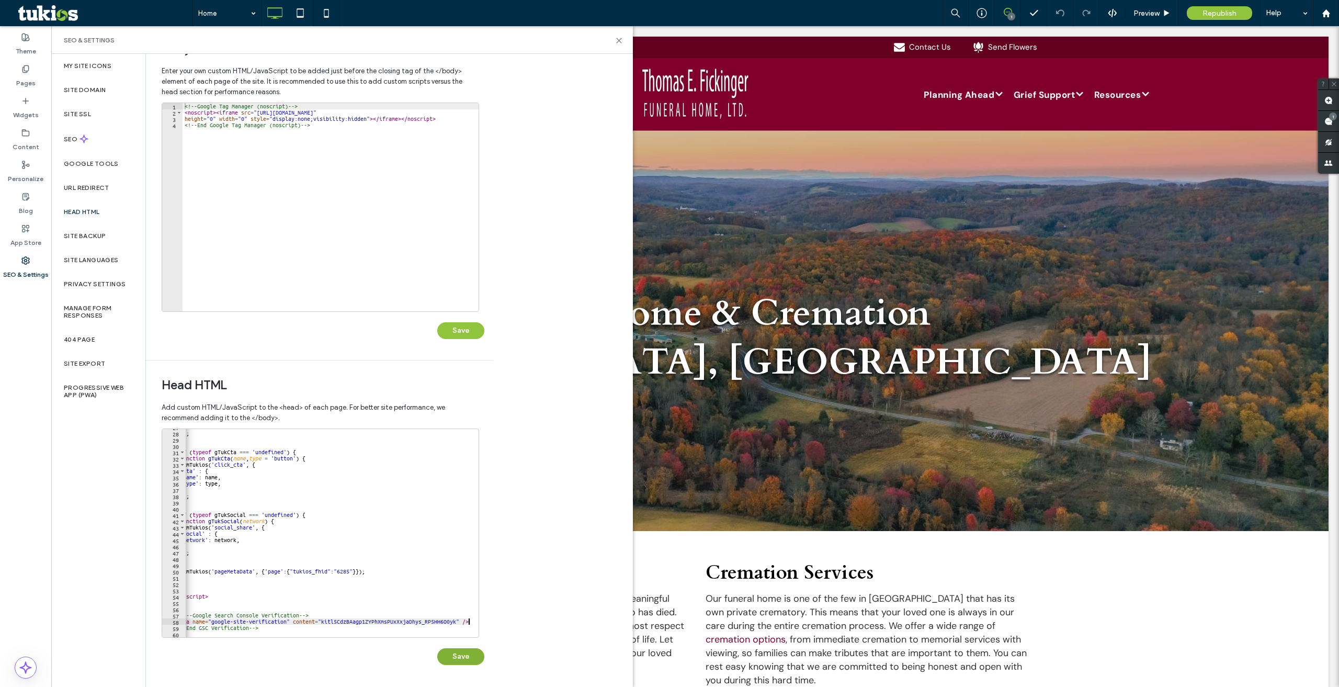
scroll to position [0, 14]
click at [463, 661] on button "Save" at bounding box center [460, 656] width 47 height 17
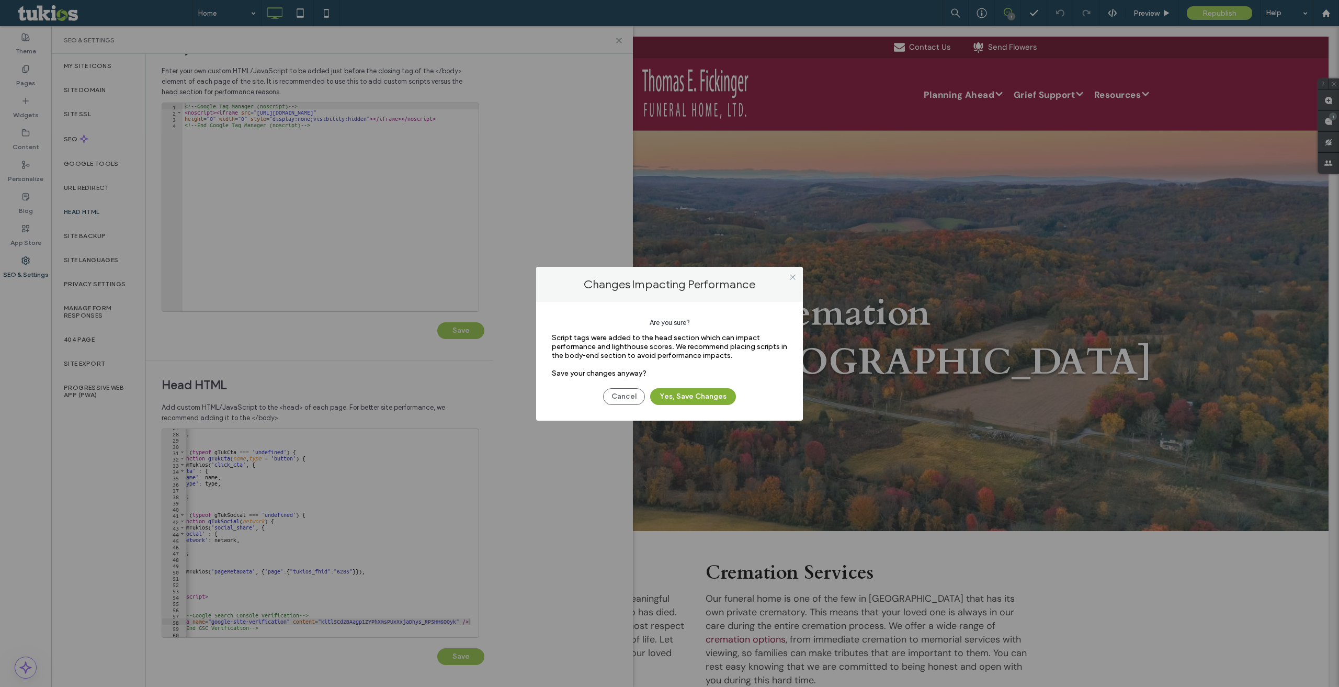
click at [710, 401] on button "Yes, Save Changes" at bounding box center [693, 396] width 86 height 17
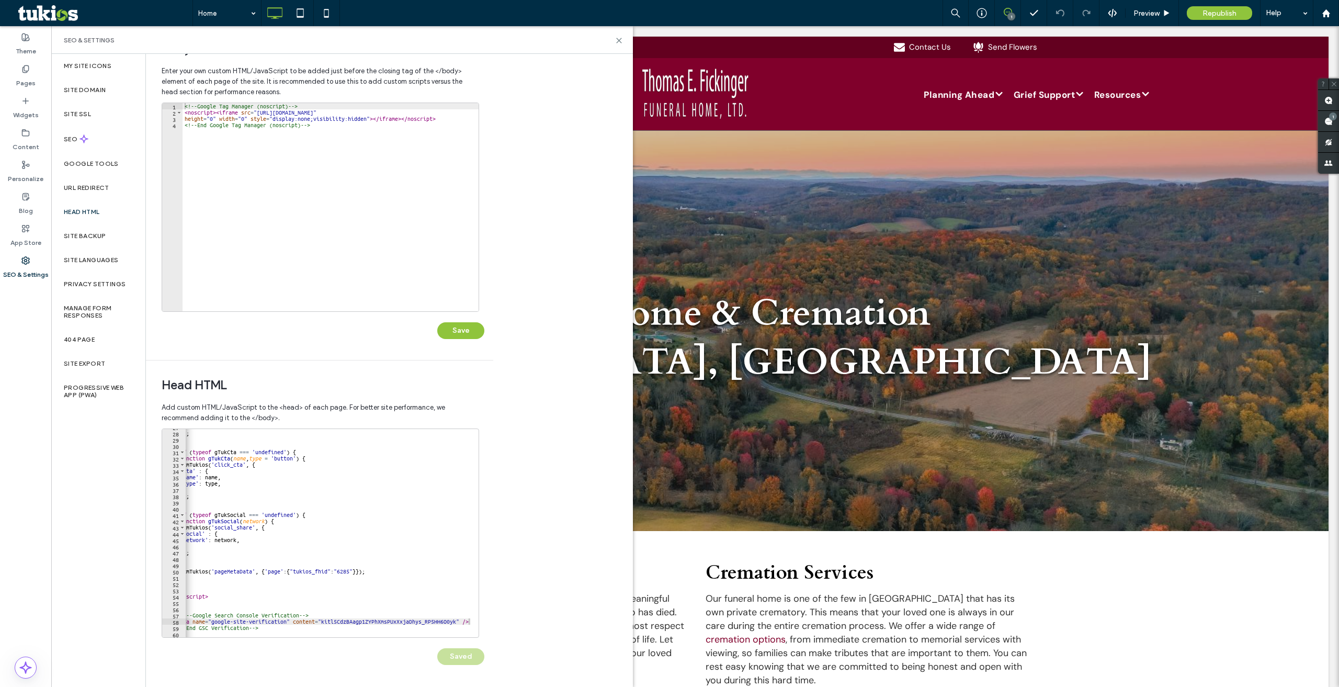
scroll to position [0, 0]
click at [1210, 14] on span "Republish" at bounding box center [1220, 13] width 34 height 9
